Goal: Task Accomplishment & Management: Manage account settings

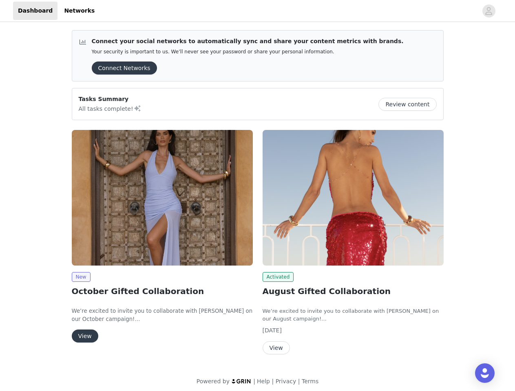
click at [258, 196] on div "Activated August Gifted Collaboration We’re excited to invite you to collaborat…" at bounding box center [353, 244] width 191 height 238
click at [257, 11] on div at bounding box center [288, 11] width 378 height 18
click at [489, 11] on icon "avatar" at bounding box center [489, 10] width 8 height 13
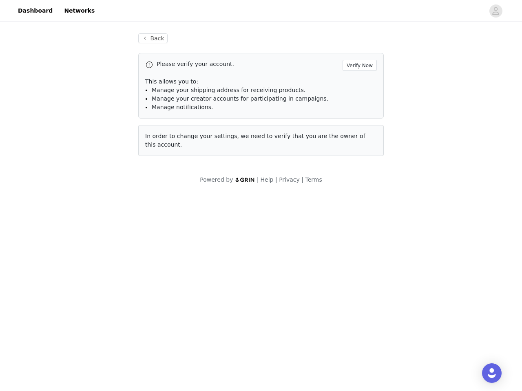
click at [121, 68] on div "Back Please verify your account. Verify Now This allows you to: Manage your shi…" at bounding box center [261, 109] width 522 height 170
click at [410, 104] on div "Back Please verify your account. Verify Now This allows you to: Manage your shi…" at bounding box center [261, 109] width 522 height 170
click at [162, 198] on body "Dashboard Networks Back Please verify your account. Verify Now This allows you …" at bounding box center [261, 195] width 522 height 391
click at [81, 277] on body "Dashboard Networks Back Please verify your account. Verify Now This allows you …" at bounding box center [261, 195] width 522 height 391
click at [84, 336] on body "Dashboard Networks Back Please verify your account. Verify Now This allows you …" at bounding box center [261, 195] width 522 height 391
